Goal: Task Accomplishment & Management: Complete application form

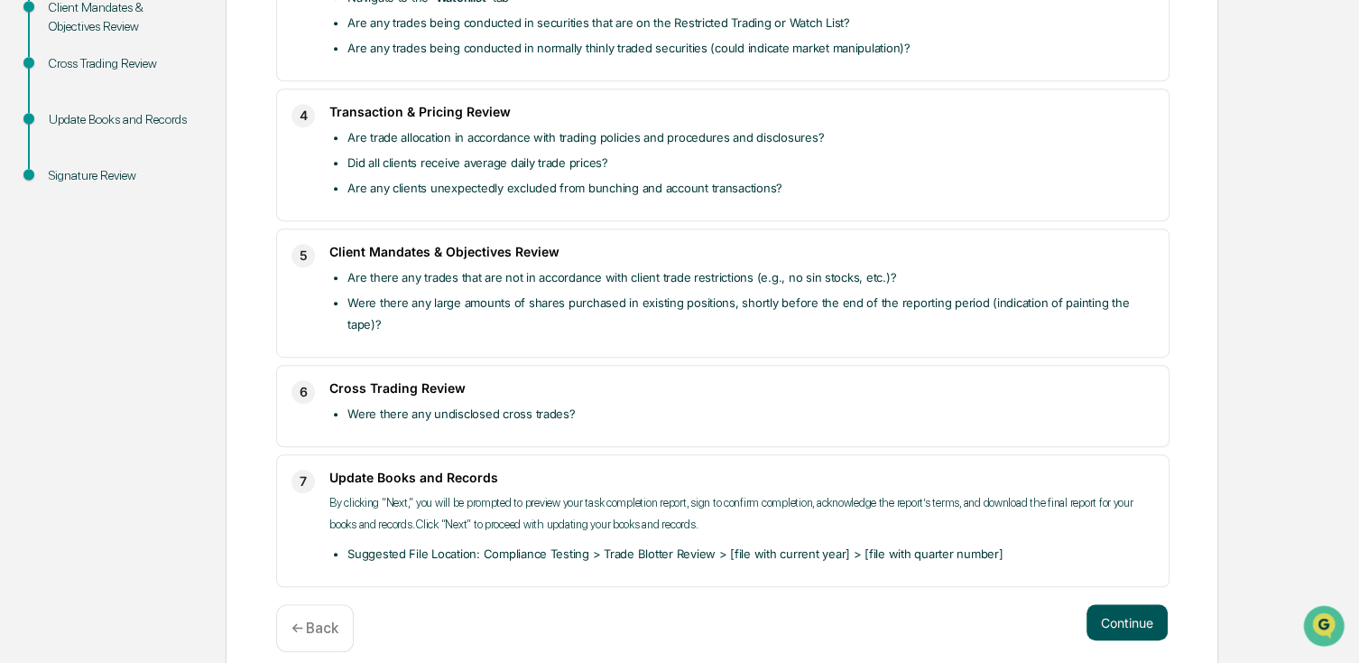
click at [1137, 604] on button "Continue" at bounding box center [1127, 622] width 81 height 36
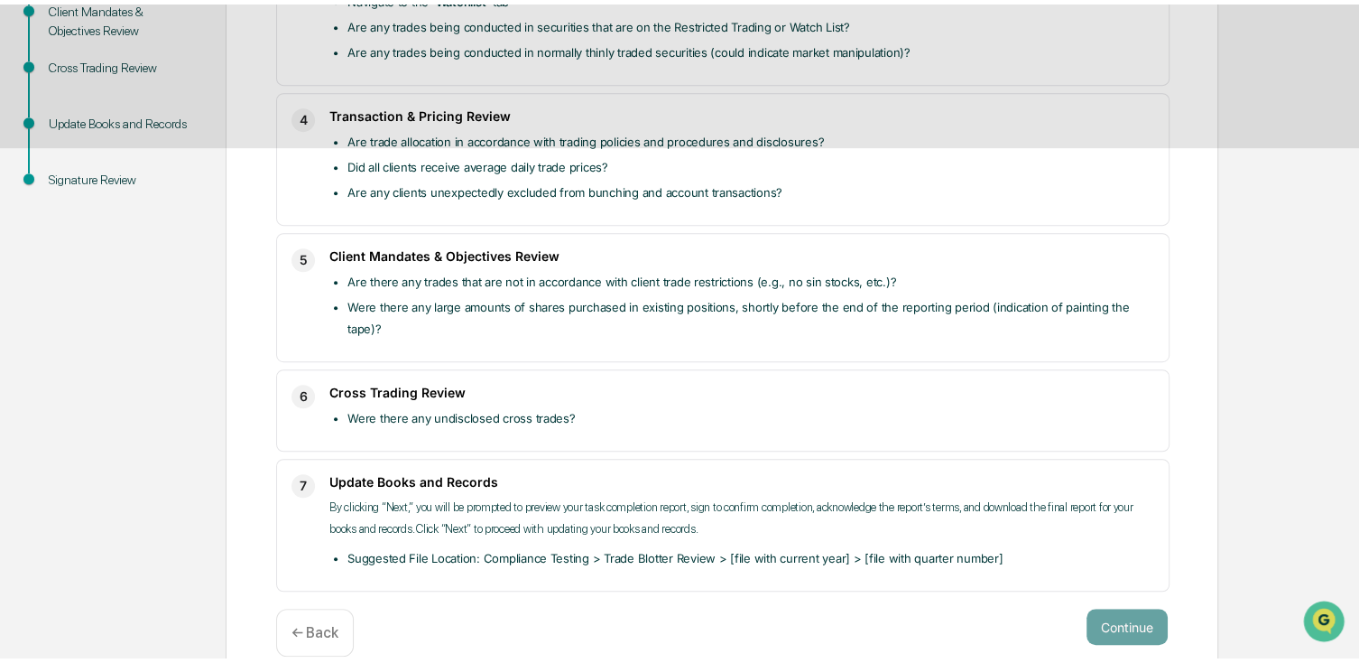
scroll to position [189, 0]
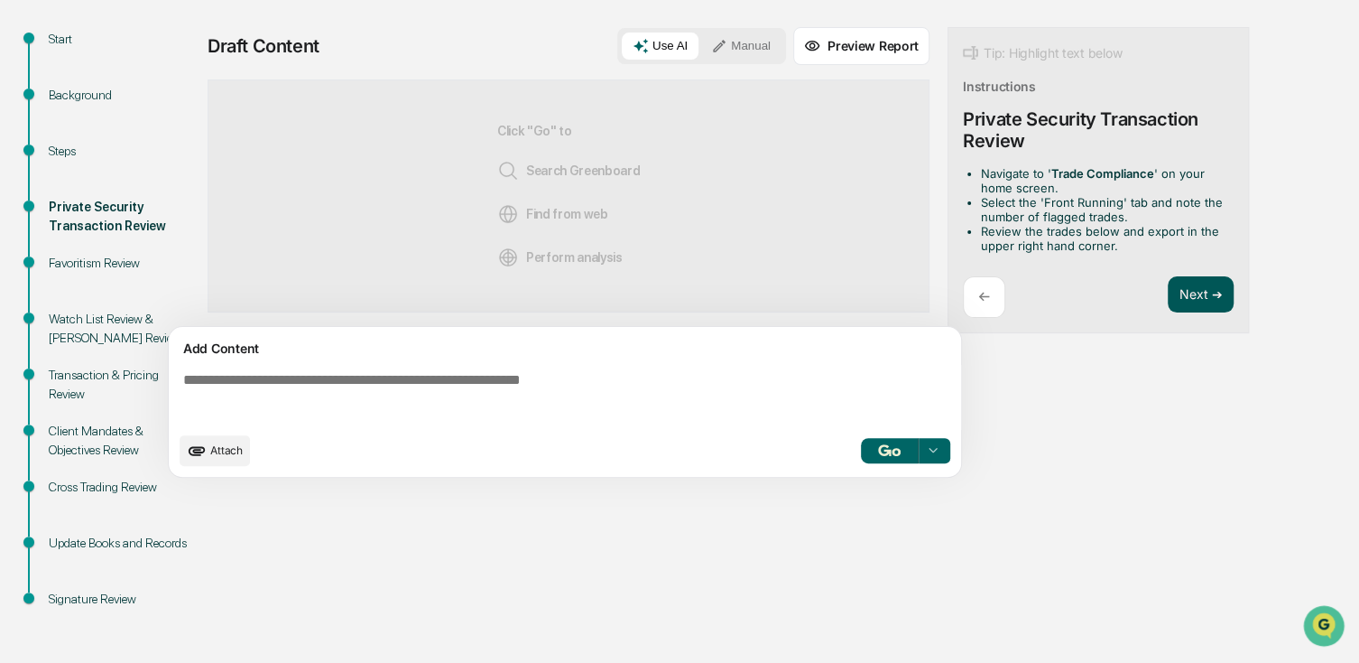
click at [1190, 294] on button "Next ➔" at bounding box center [1201, 294] width 66 height 37
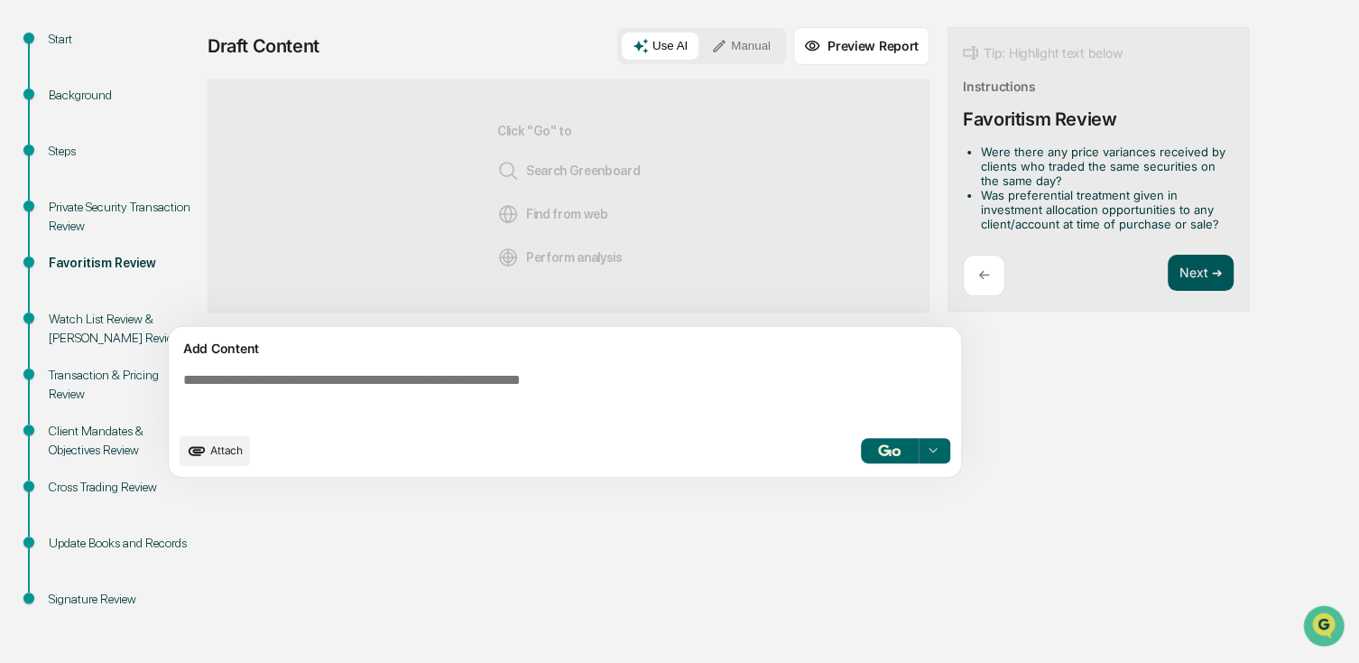
click at [1193, 283] on button "Next ➔" at bounding box center [1201, 273] width 66 height 37
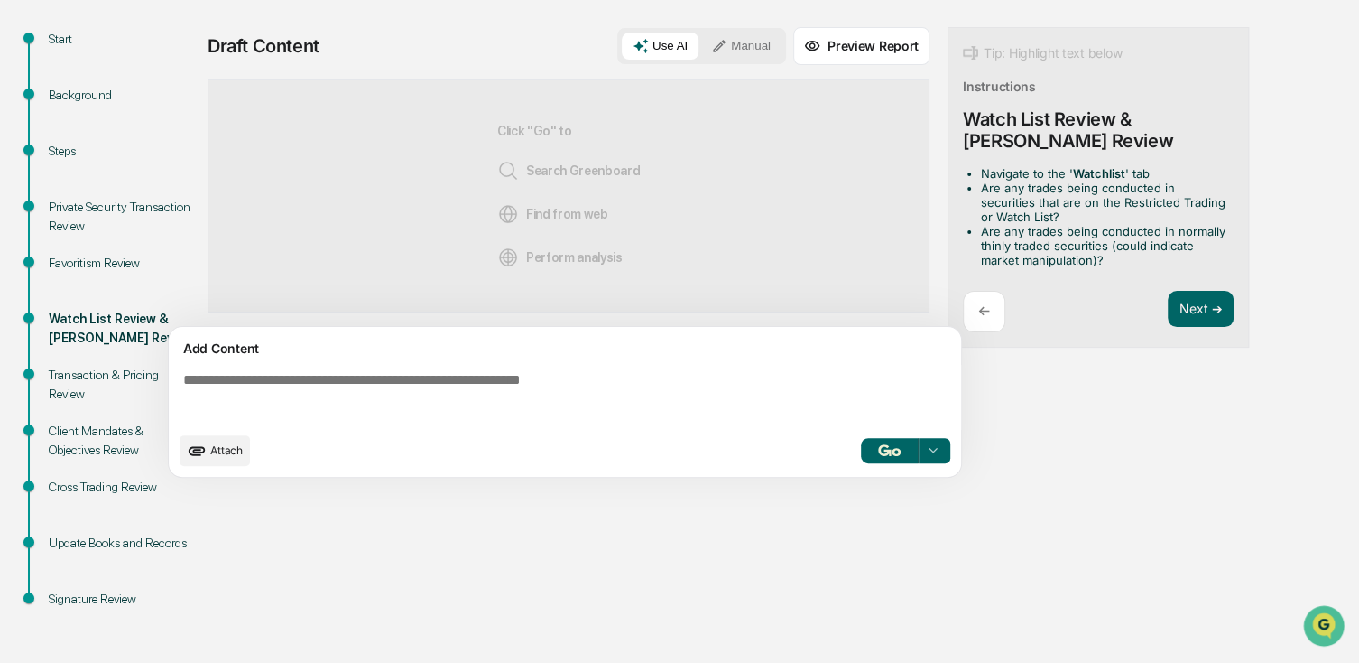
click at [450, 363] on div "Add Content Attach Select..." at bounding box center [565, 402] width 793 height 150
click at [448, 385] on textarea at bounding box center [568, 397] width 785 height 65
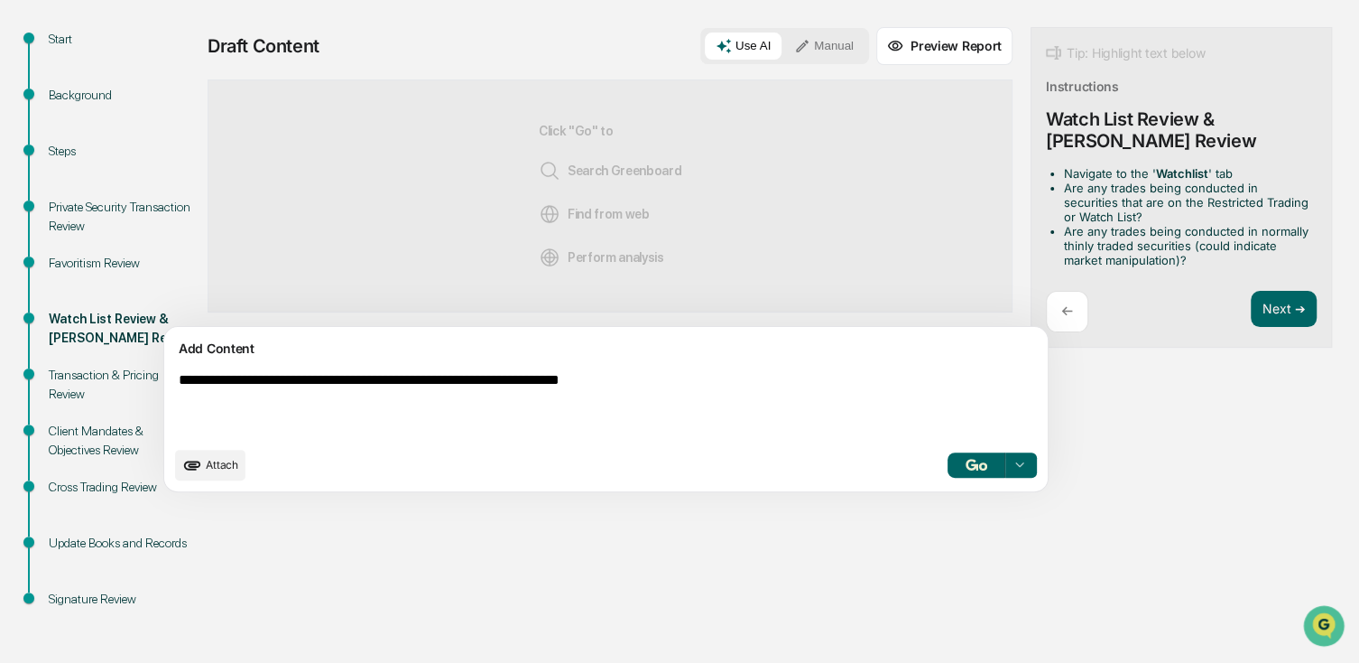
type textarea "**********"
click at [966, 464] on img "button" at bounding box center [977, 465] width 22 height 12
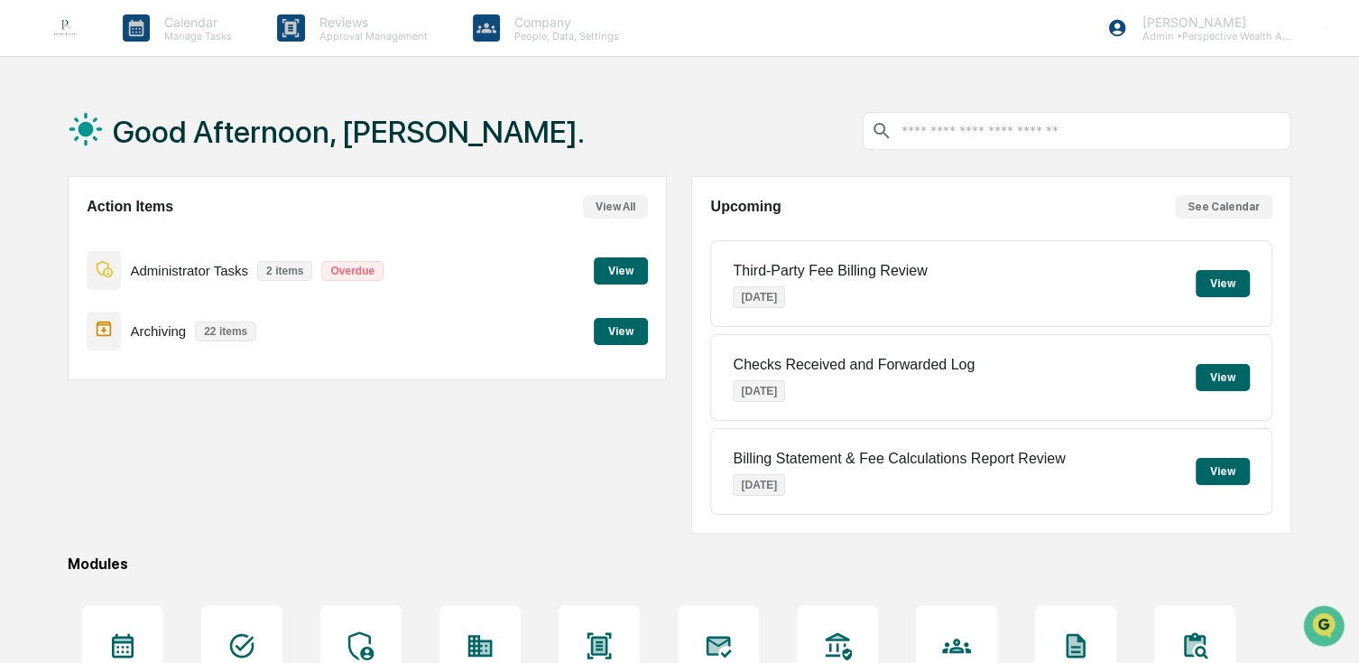
click at [627, 277] on button "View" at bounding box center [621, 270] width 54 height 27
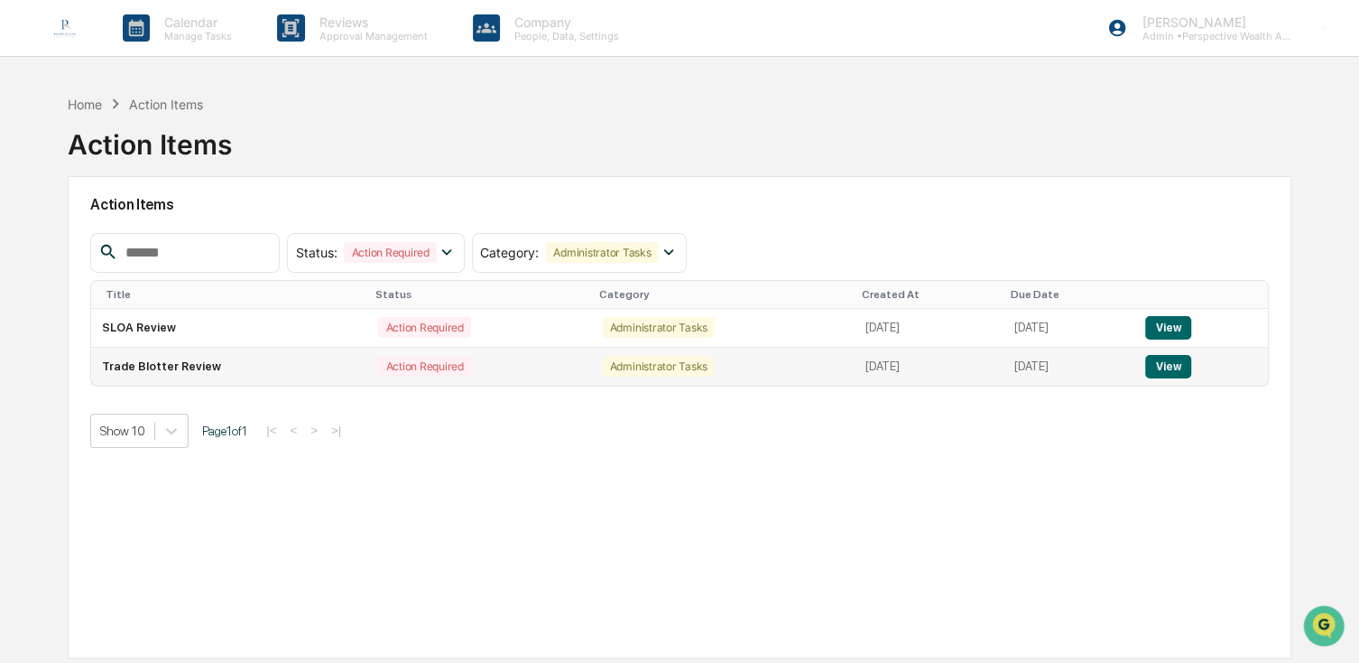
click at [1183, 374] on button "View" at bounding box center [1169, 366] width 46 height 23
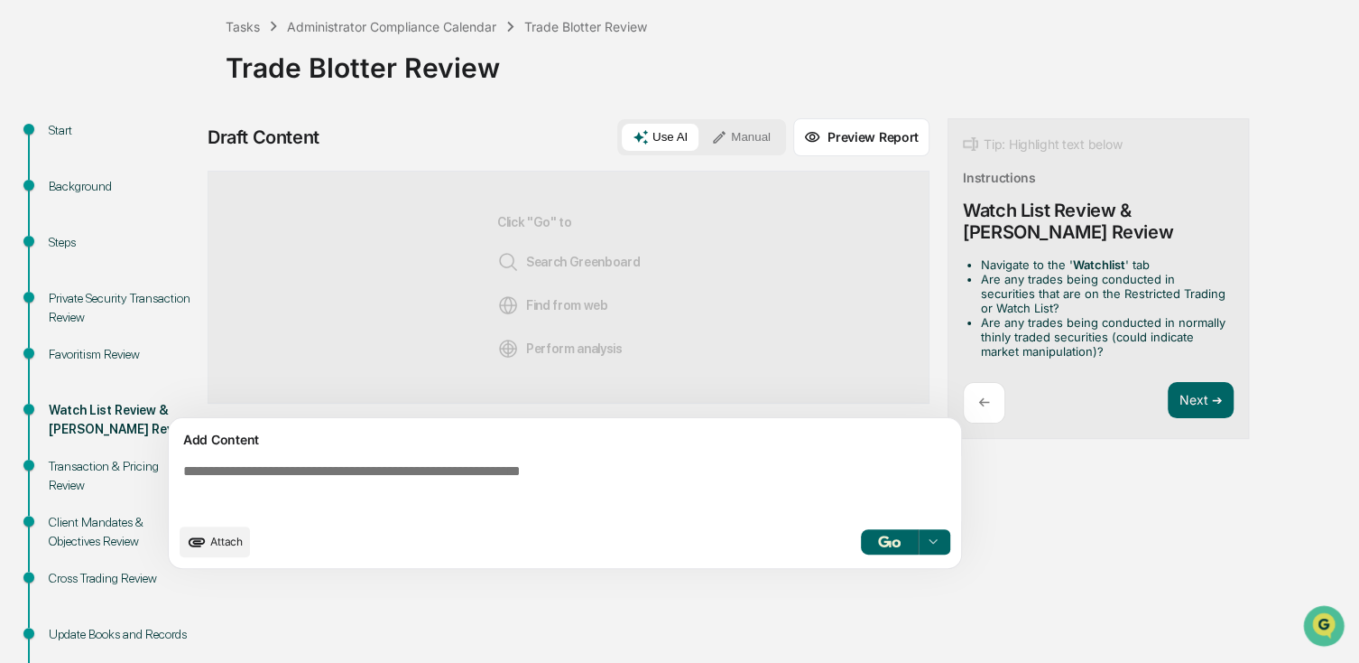
scroll to position [181, 0]
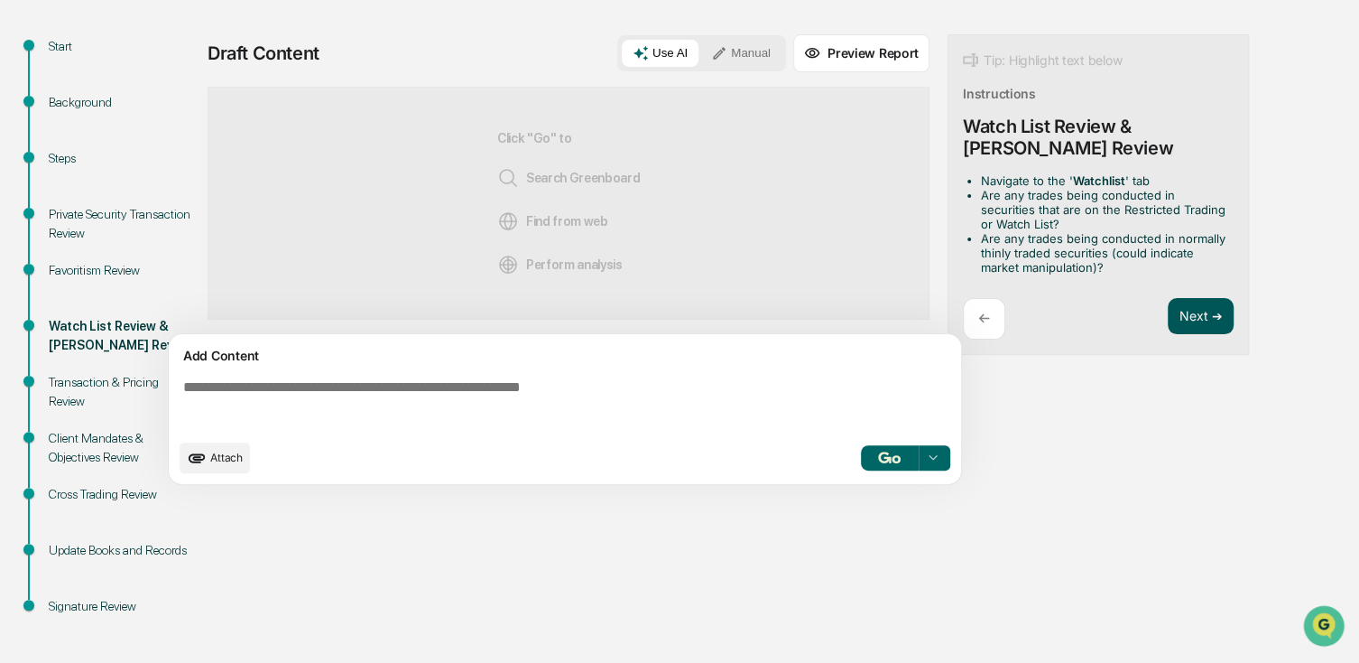
click at [1206, 302] on button "Next ➔" at bounding box center [1201, 316] width 66 height 37
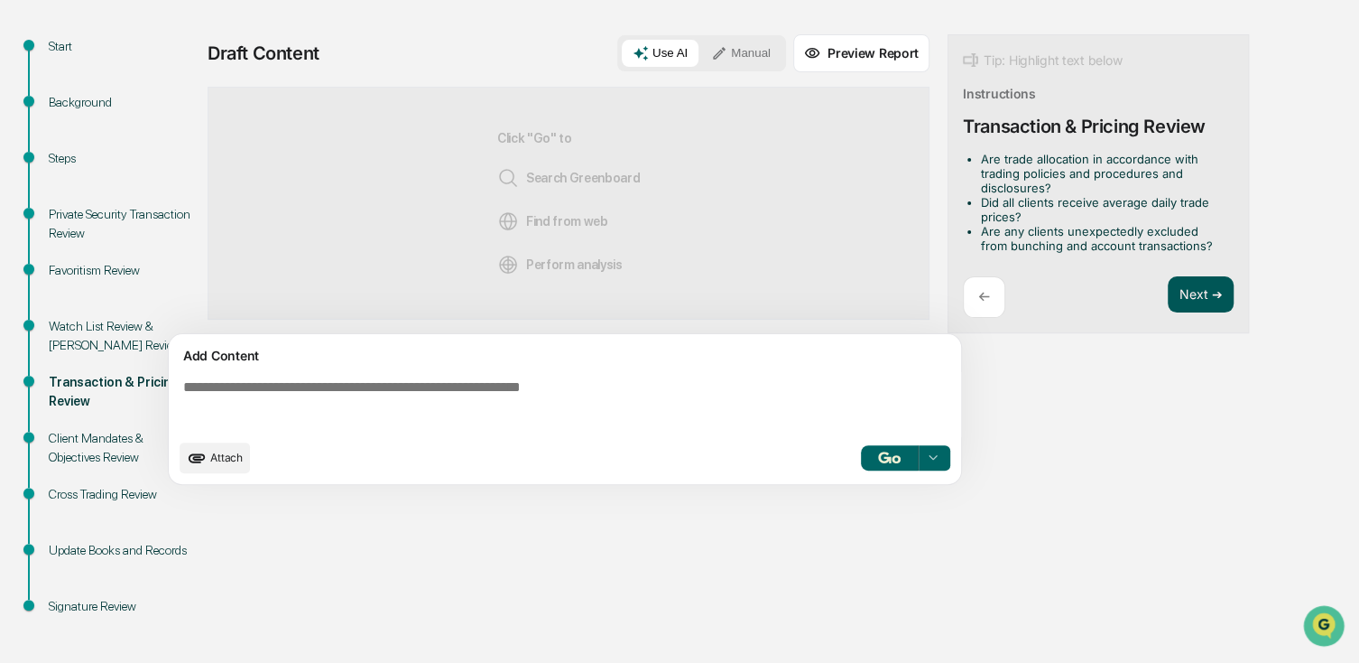
click at [1206, 290] on button "Next ➔" at bounding box center [1201, 294] width 66 height 37
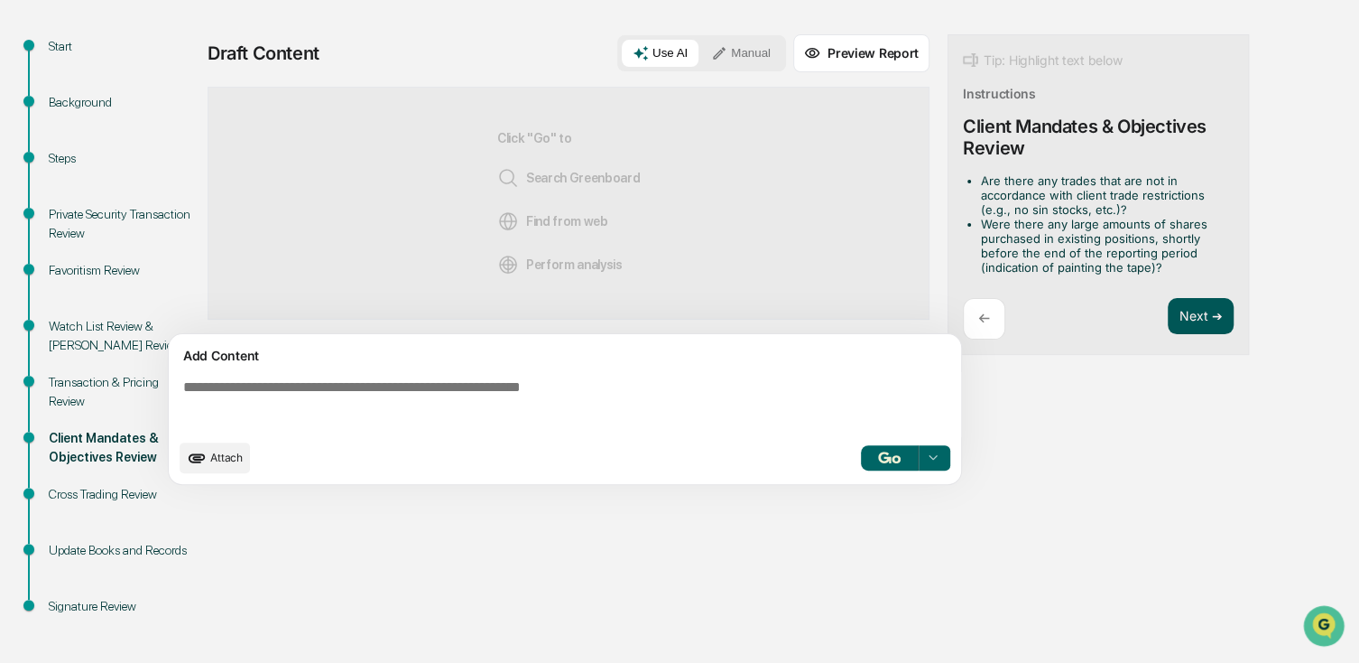
click at [1206, 320] on button "Next ➔" at bounding box center [1201, 316] width 66 height 37
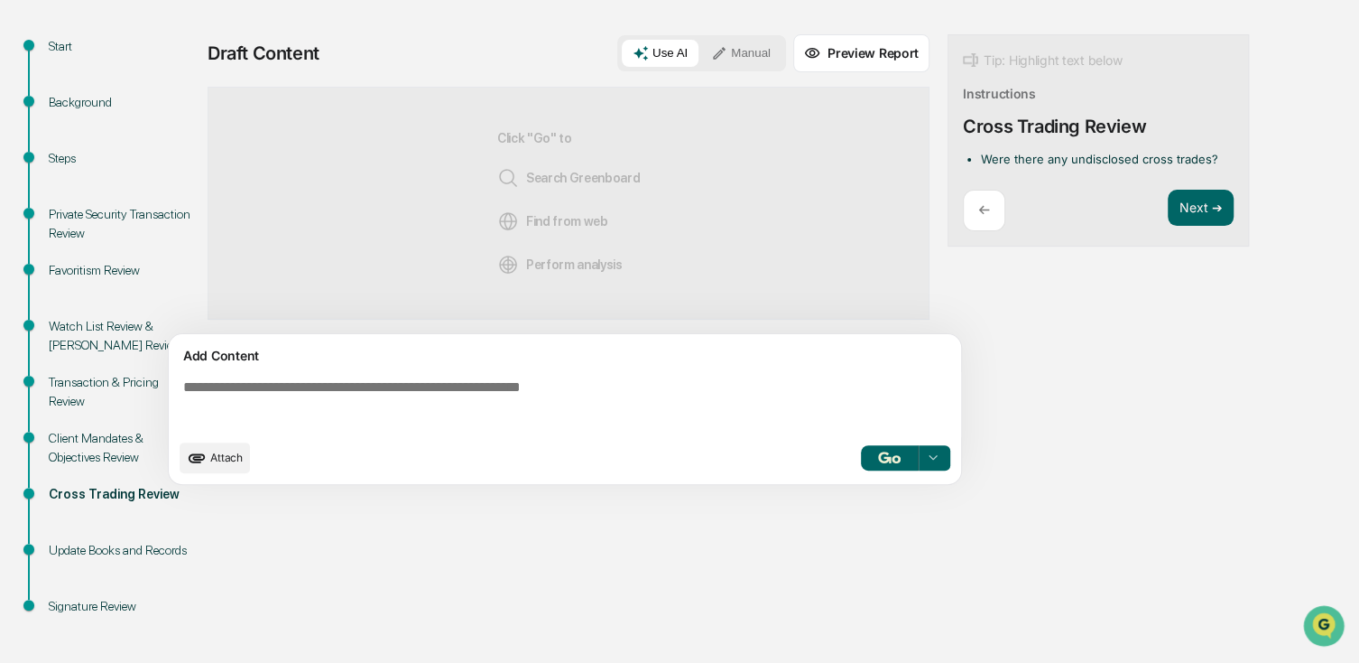
click at [1209, 229] on div "Next ➔" at bounding box center [1201, 211] width 66 height 42
click at [1209, 218] on button "Next ➔" at bounding box center [1201, 208] width 66 height 37
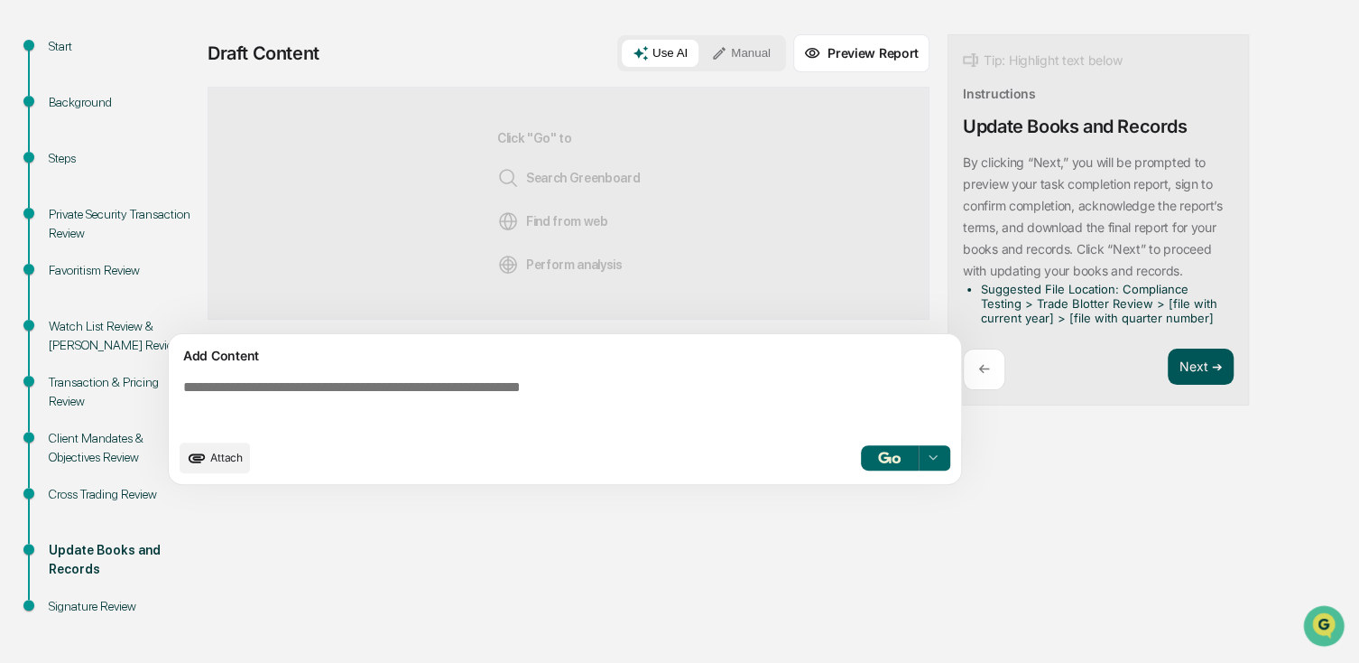
click at [1191, 366] on button "Next ➔" at bounding box center [1201, 366] width 66 height 37
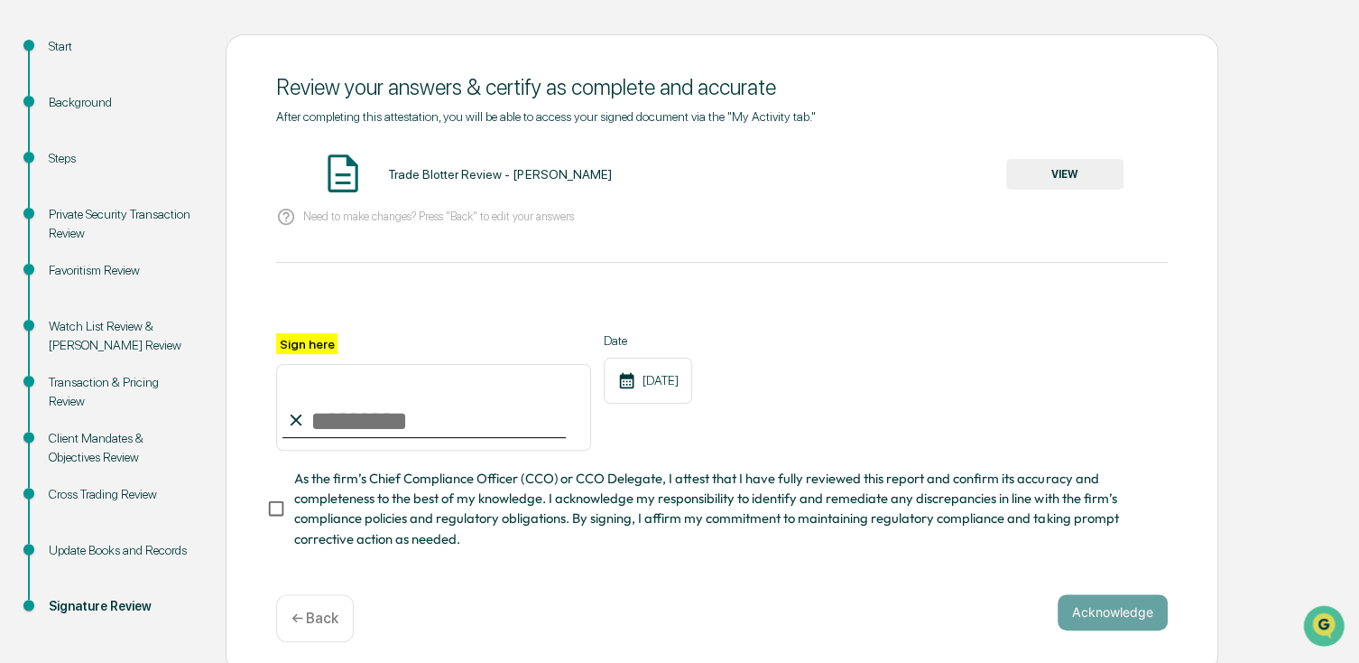
click at [399, 189] on div "Trade Blotter Review - Whitney Dyer VIEW" at bounding box center [722, 175] width 892 height 48
click at [1031, 177] on button "VIEW" at bounding box center [1065, 174] width 117 height 31
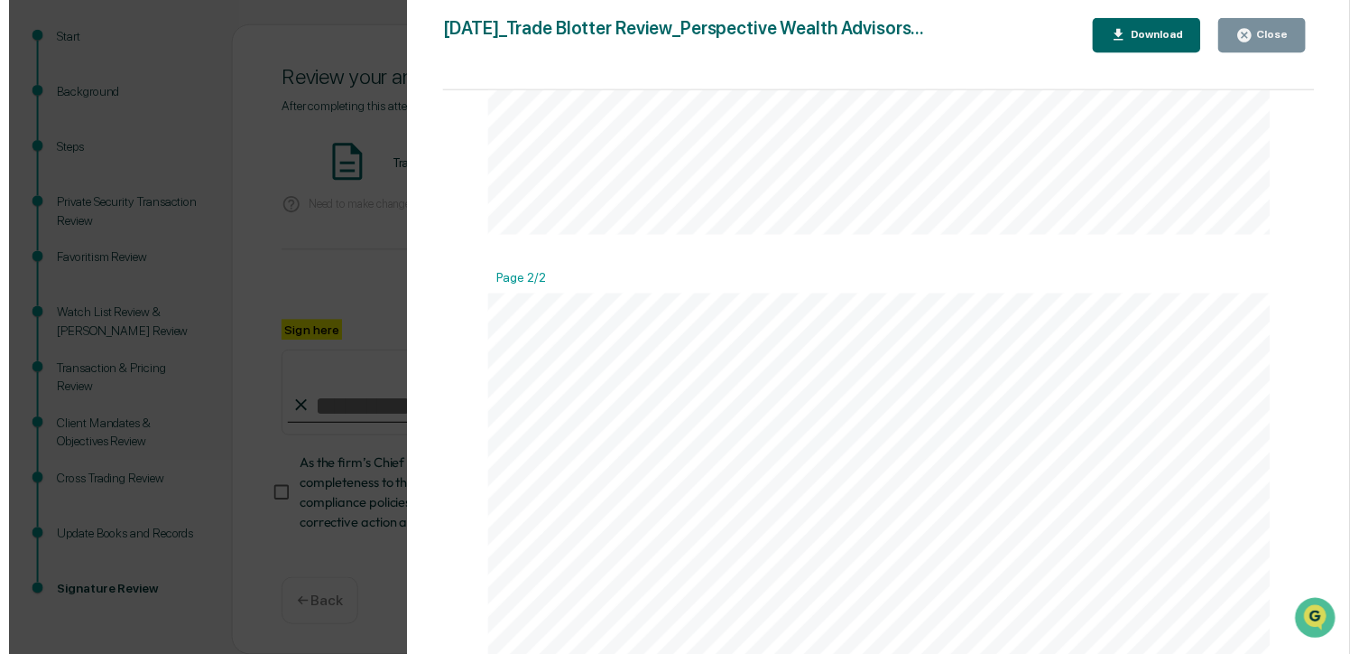
scroll to position [960, 0]
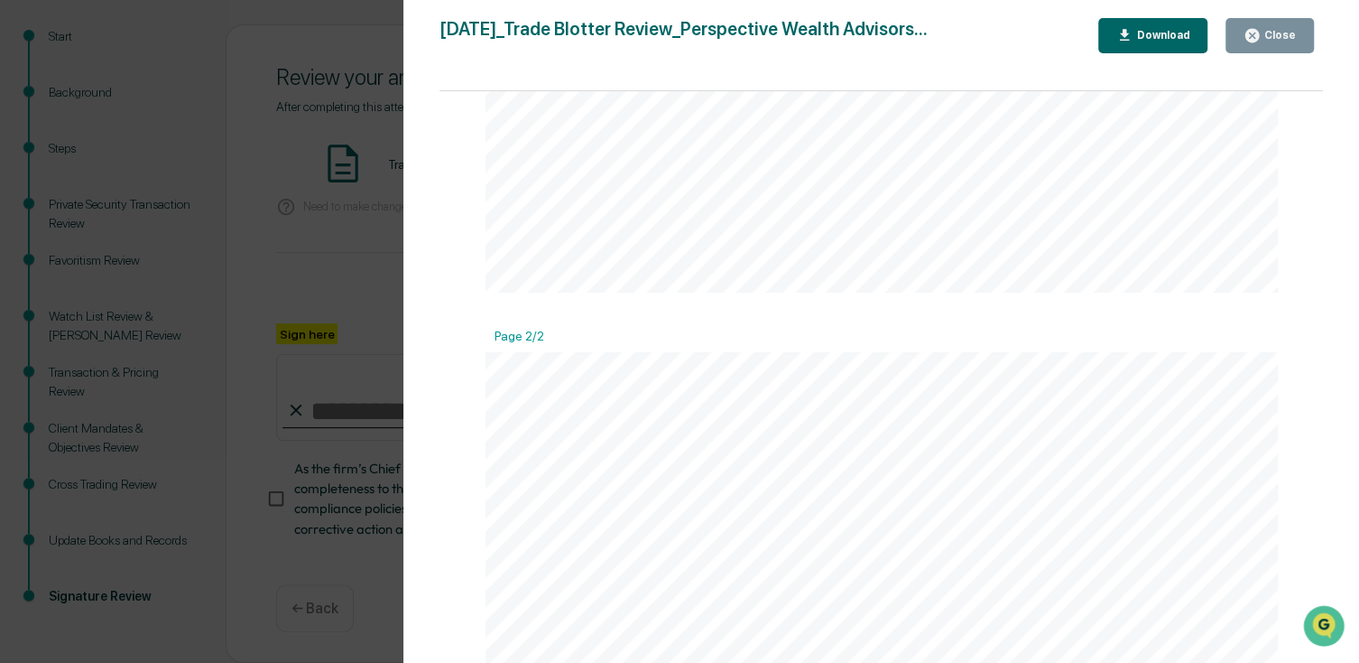
click at [1267, 27] on div "Close" at bounding box center [1270, 35] width 52 height 17
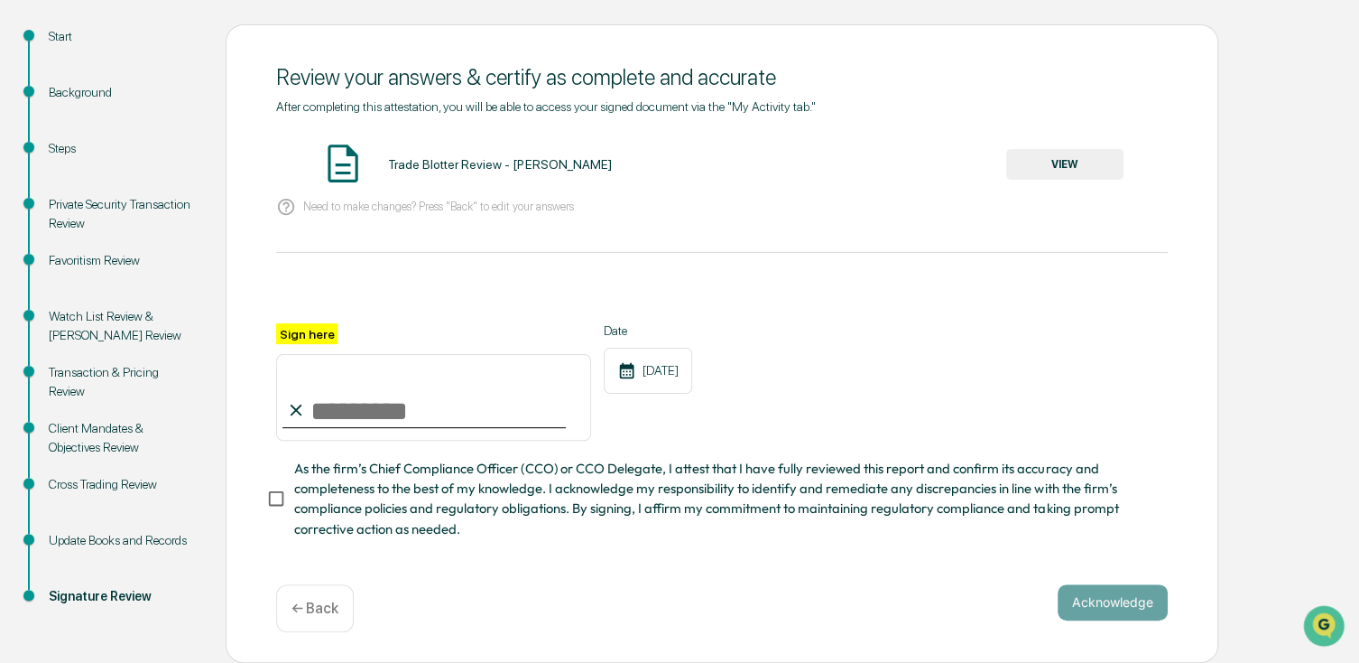
click at [407, 413] on input "Sign here" at bounding box center [433, 397] width 315 height 87
type input "**********"
click at [1102, 601] on button "Acknowledge" at bounding box center [1113, 602] width 110 height 36
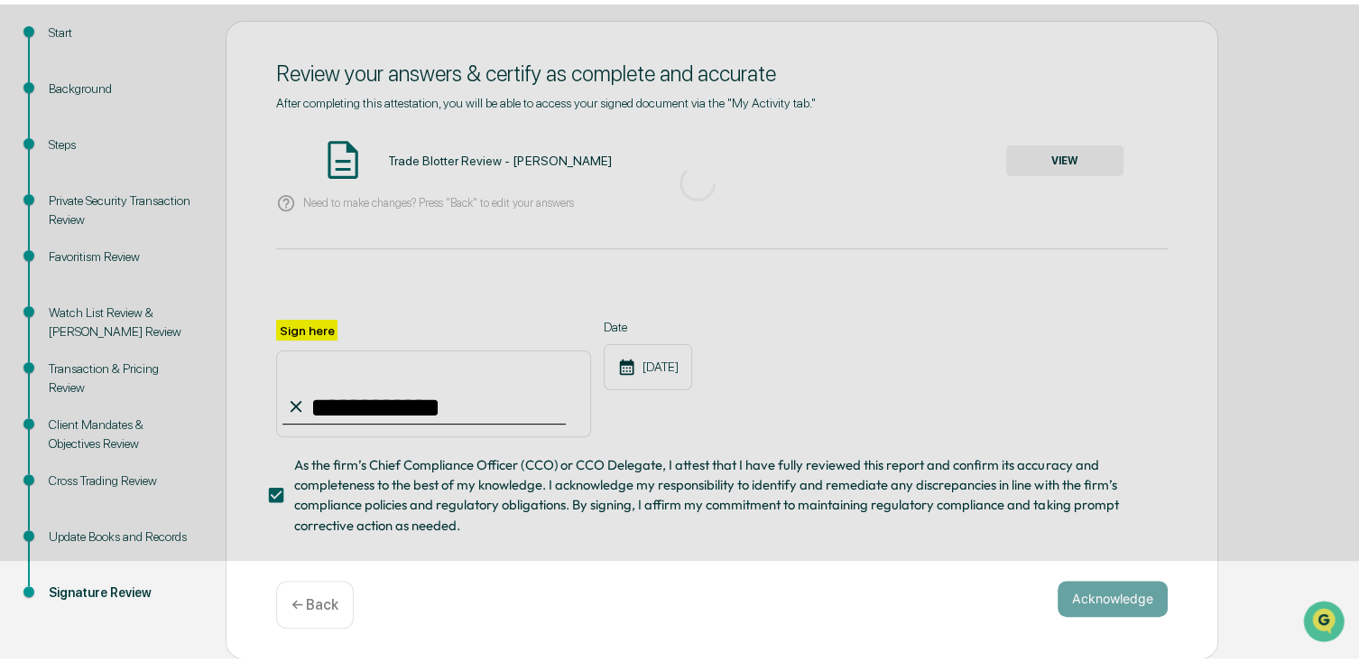
scroll to position [189, 0]
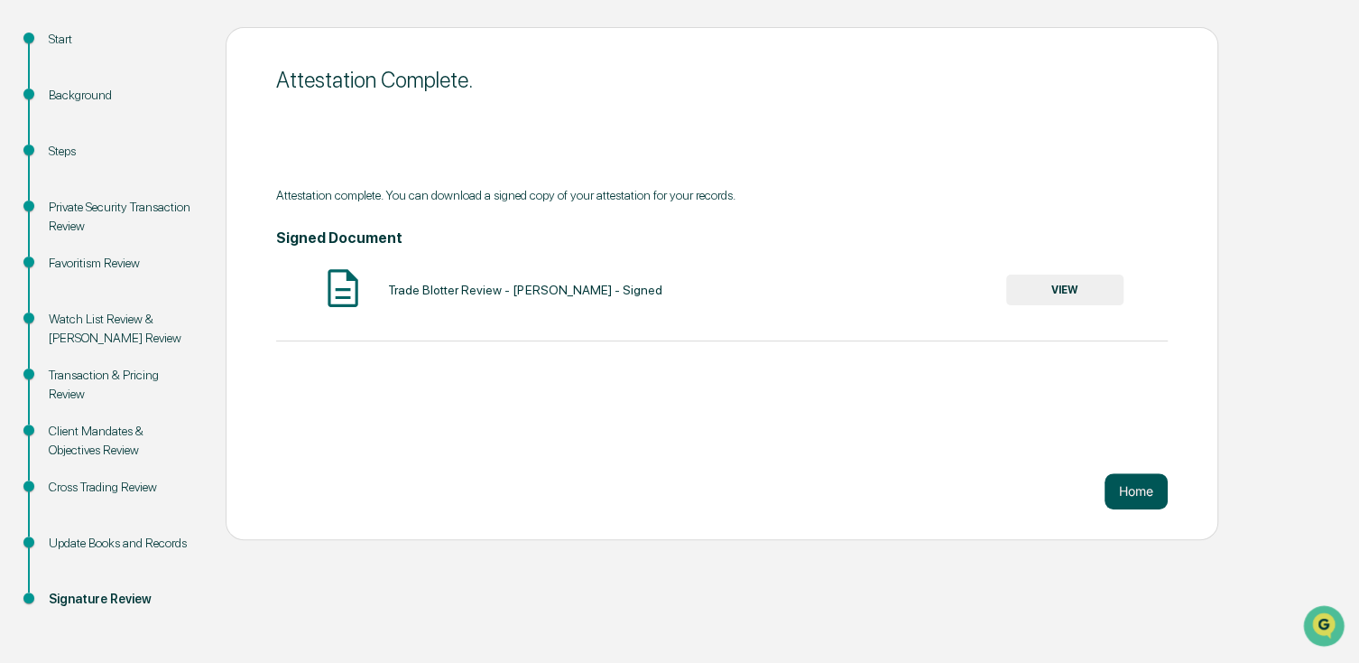
click at [1147, 490] on button "Home" at bounding box center [1136, 491] width 63 height 36
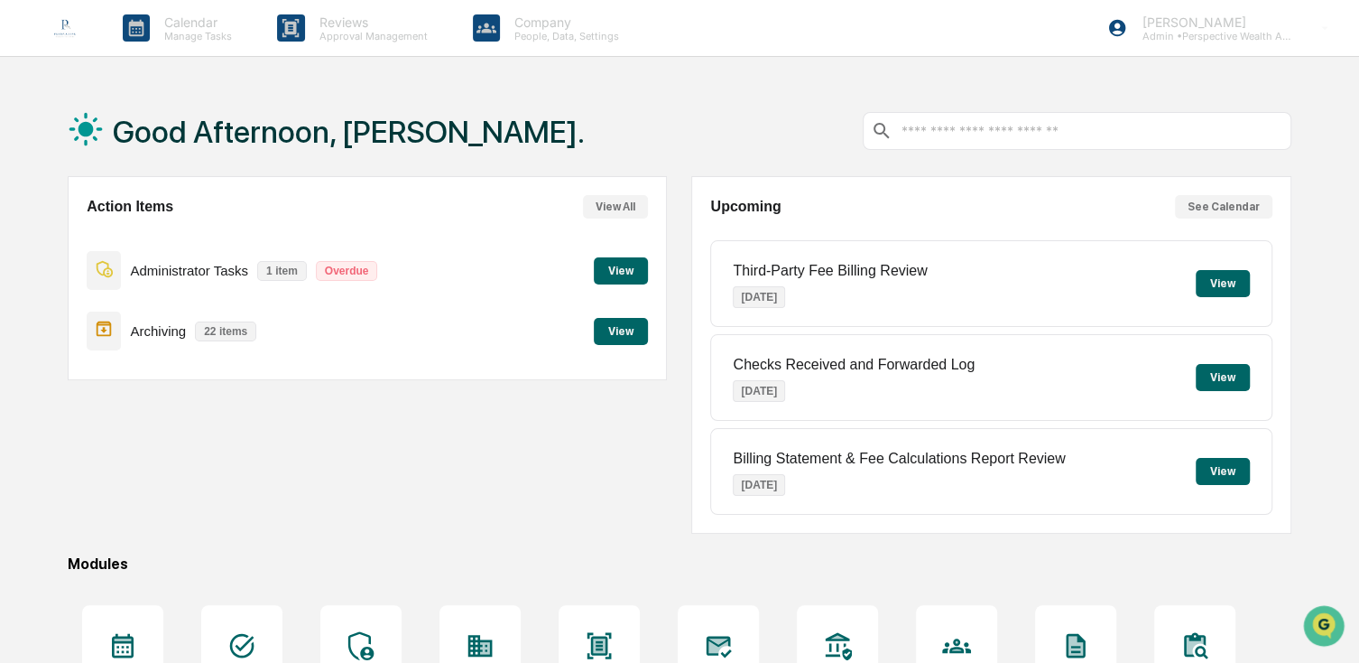
click at [614, 264] on button "View" at bounding box center [621, 270] width 54 height 27
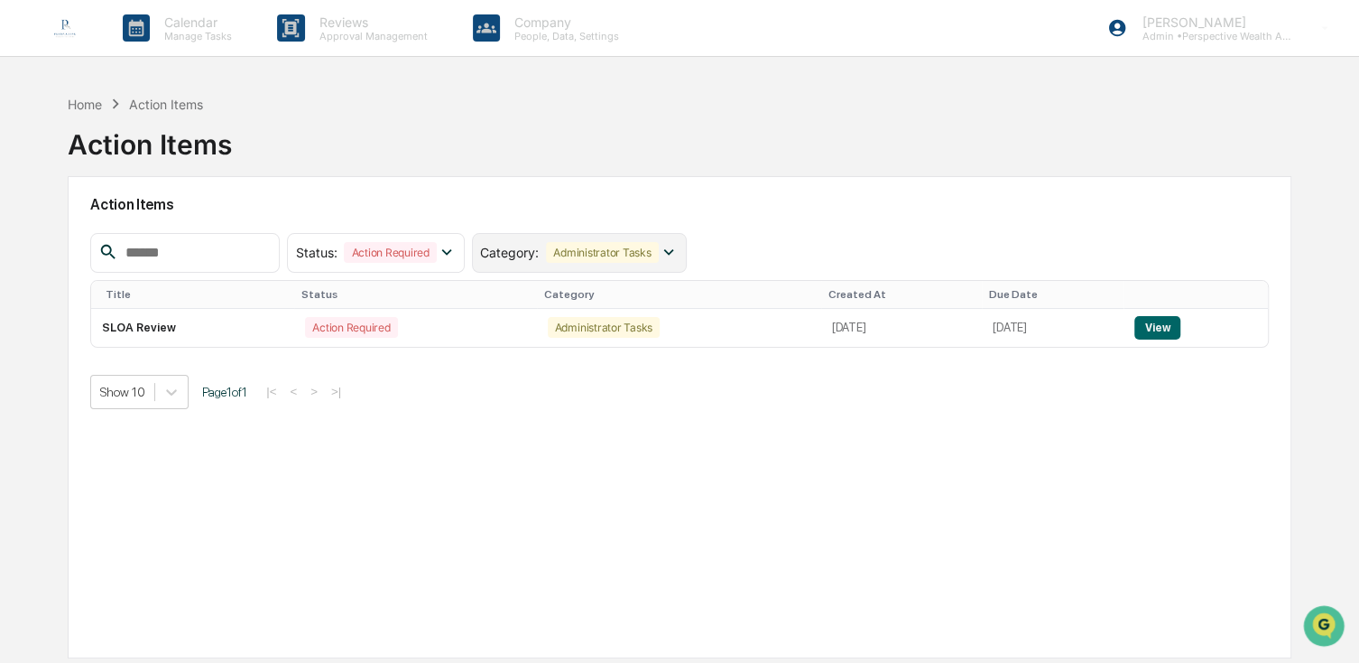
click at [571, 246] on div "Category : Administrator Tasks" at bounding box center [569, 252] width 178 height 21
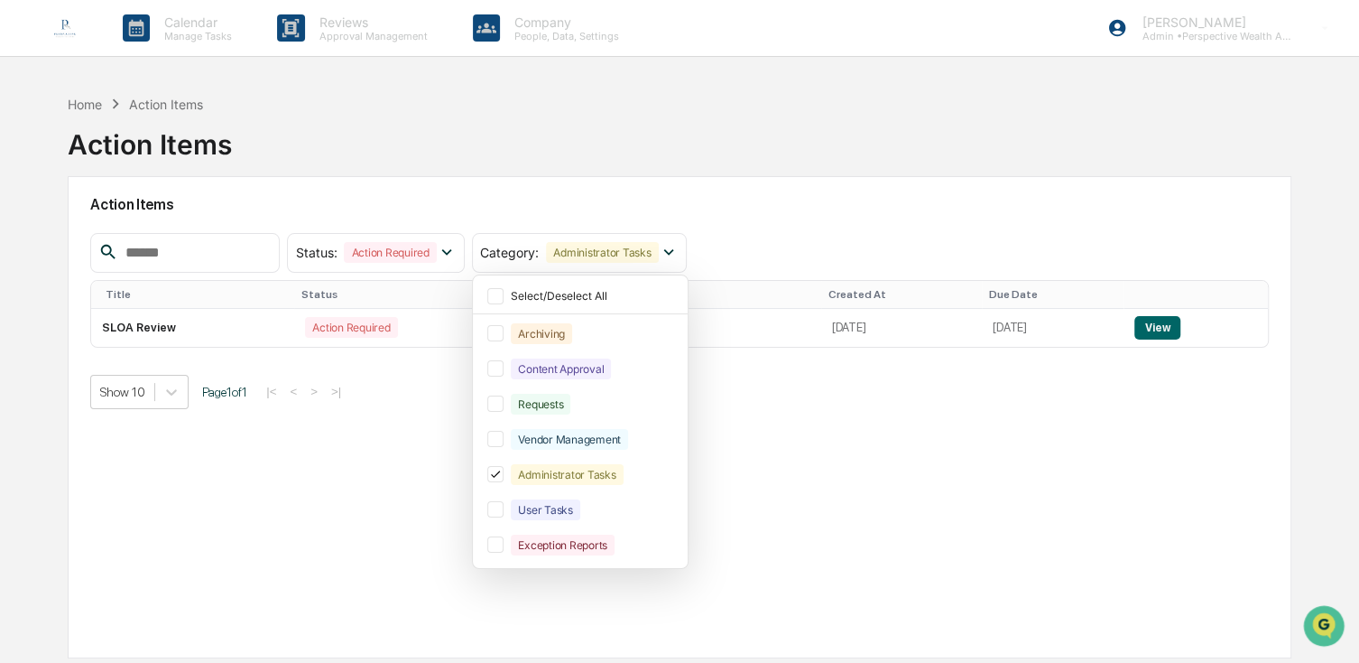
click at [760, 192] on div "Action Items" at bounding box center [679, 205] width 1178 height 42
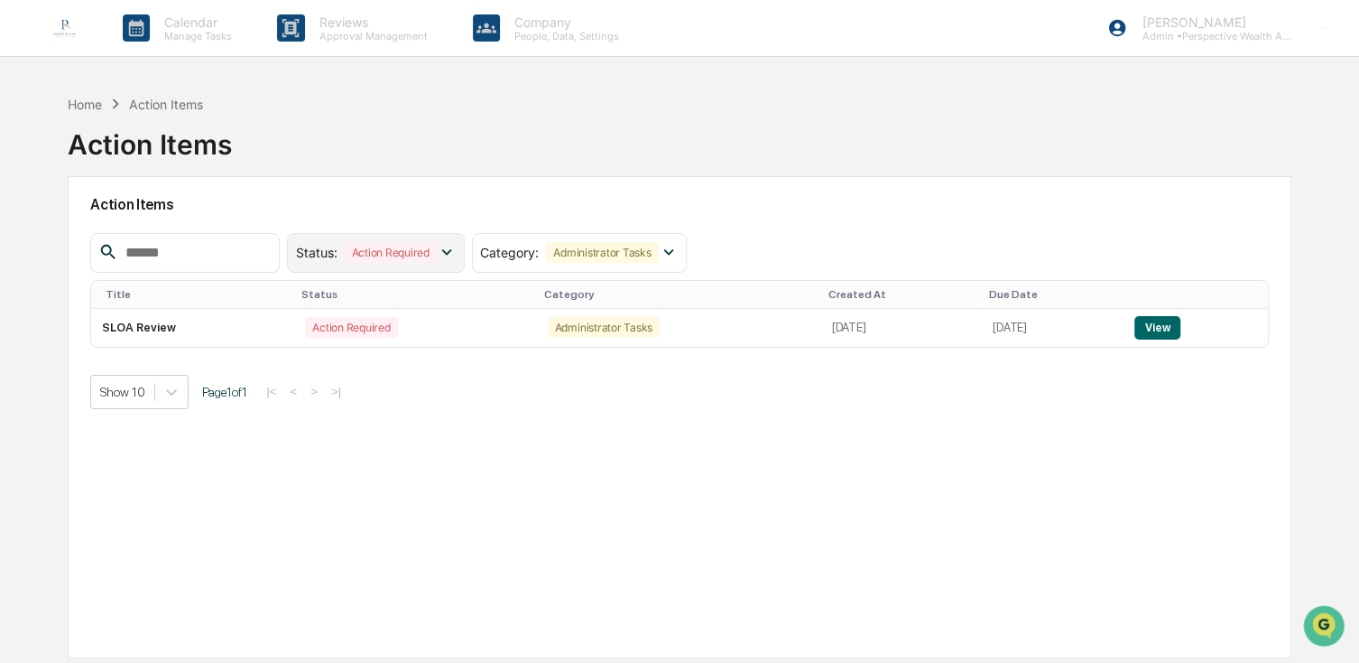
click at [392, 260] on div "Action Required" at bounding box center [390, 252] width 92 height 21
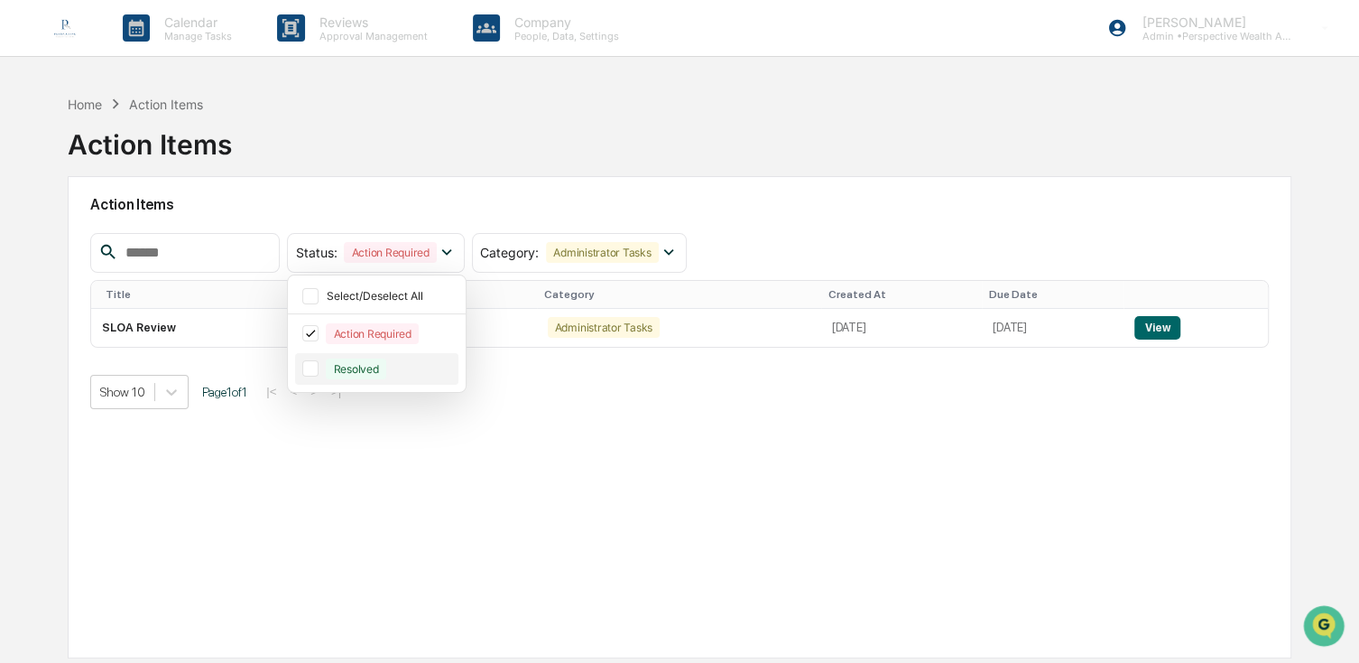
click at [382, 363] on div "Resolved" at bounding box center [356, 368] width 60 height 21
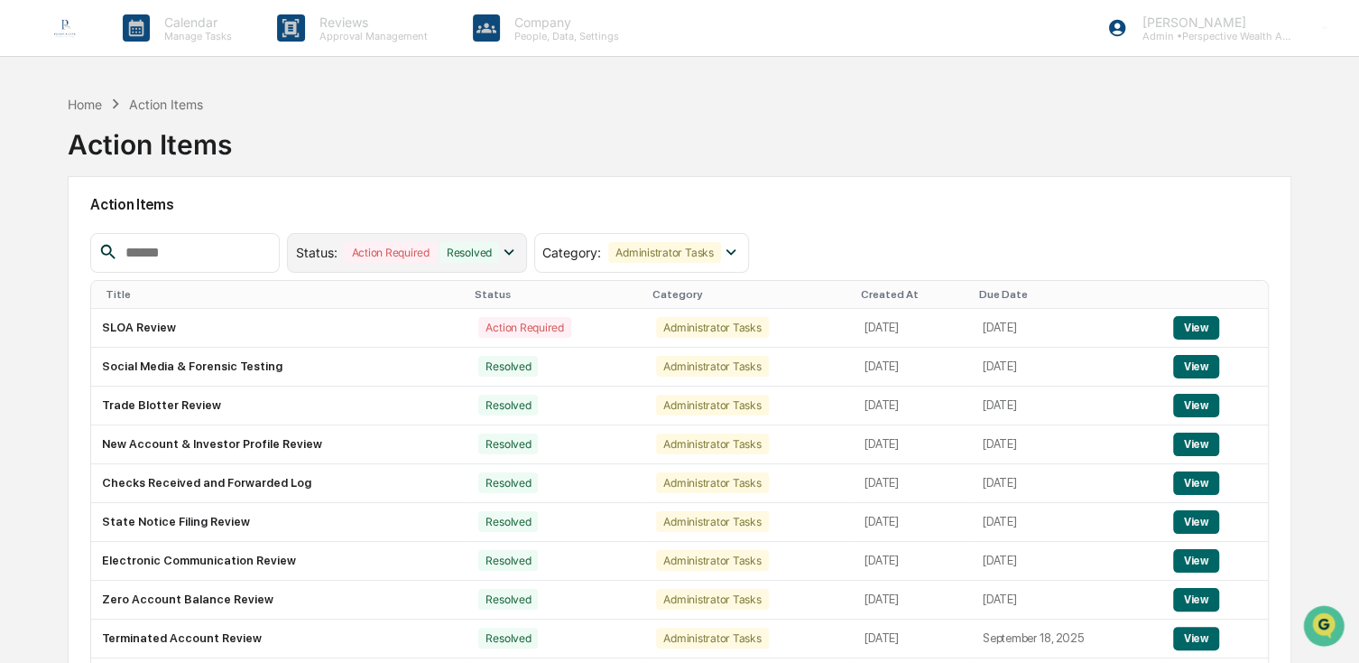
click at [499, 251] on div "Resolved" at bounding box center [470, 252] width 60 height 21
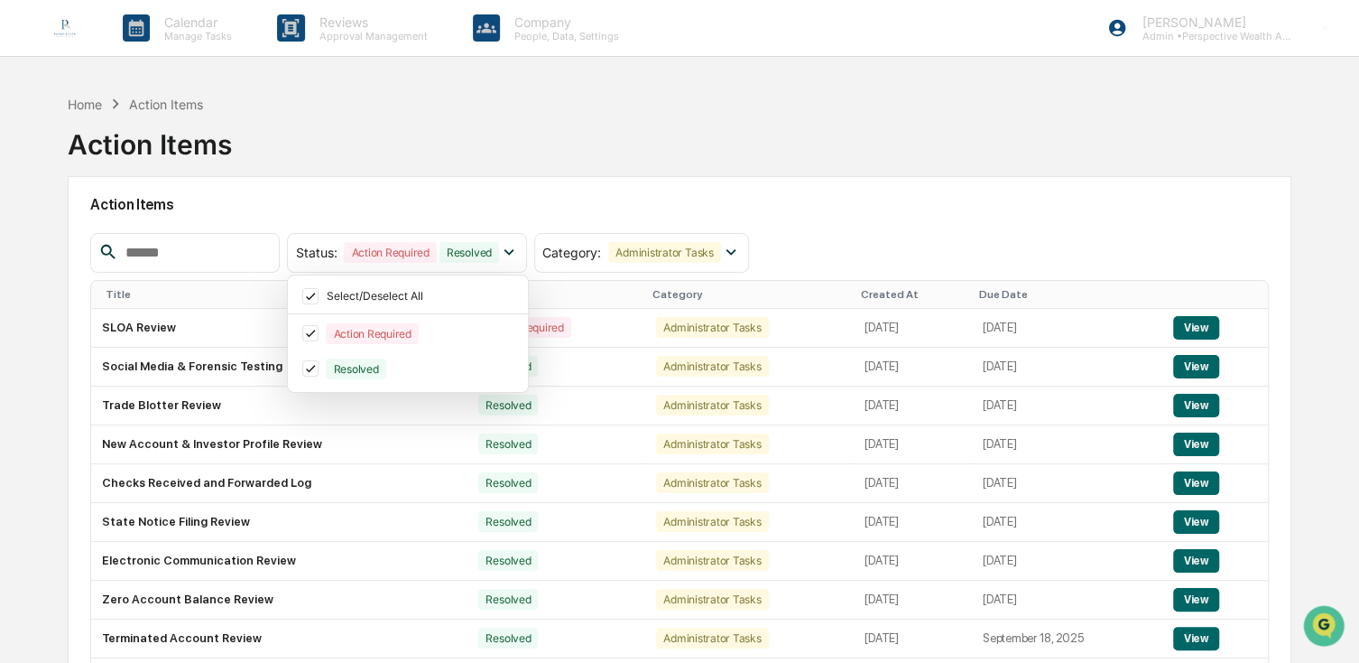
click at [809, 125] on div "Home Action Items Action Items" at bounding box center [679, 131] width 1223 height 90
